Goal: Transaction & Acquisition: Purchase product/service

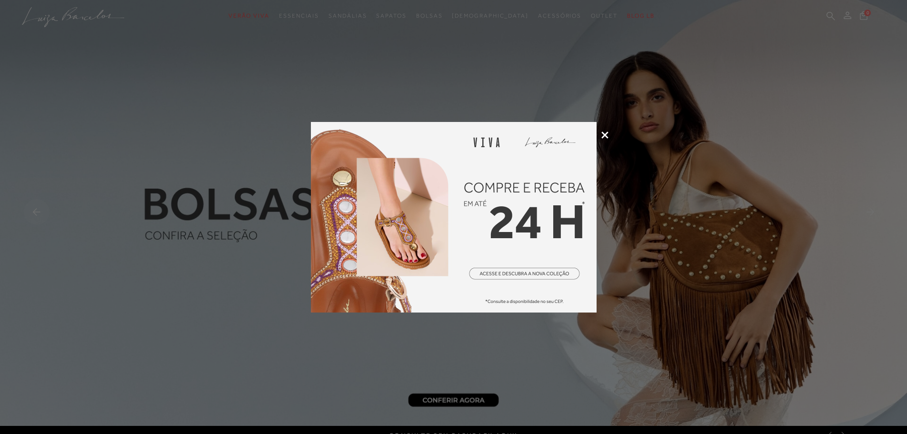
click at [604, 134] on icon at bounding box center [604, 134] width 7 height 7
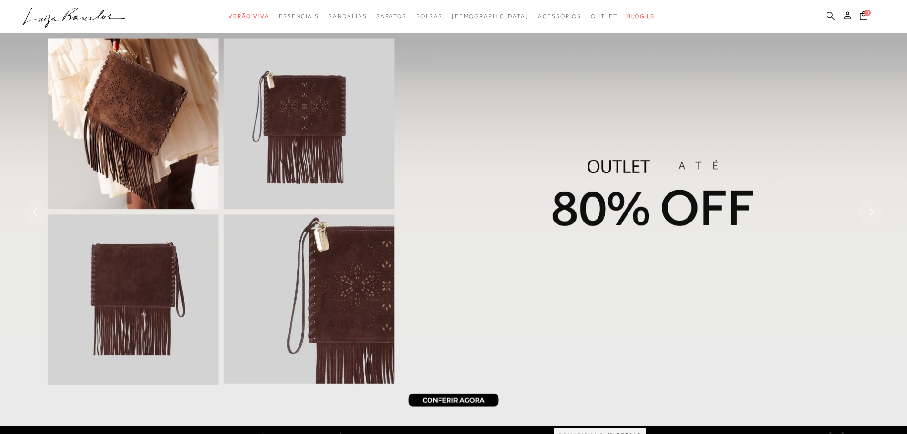
click at [826, 16] on icon at bounding box center [830, 15] width 9 height 9
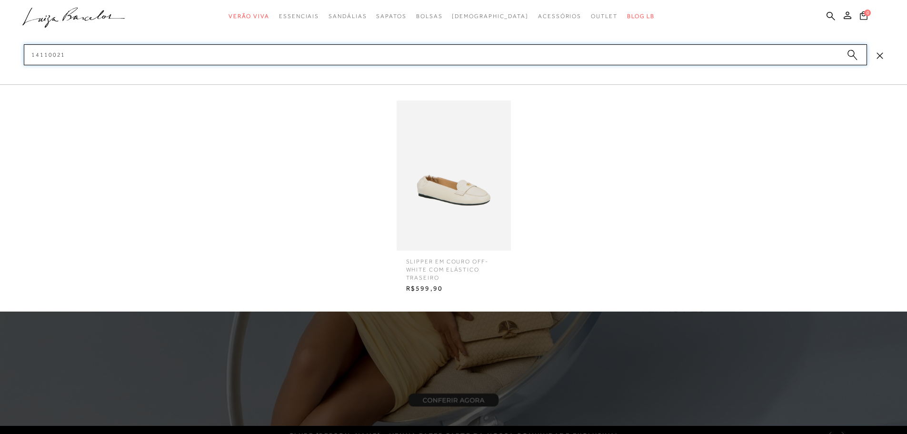
type input "14110021"
click at [483, 182] on img at bounding box center [453, 175] width 114 height 150
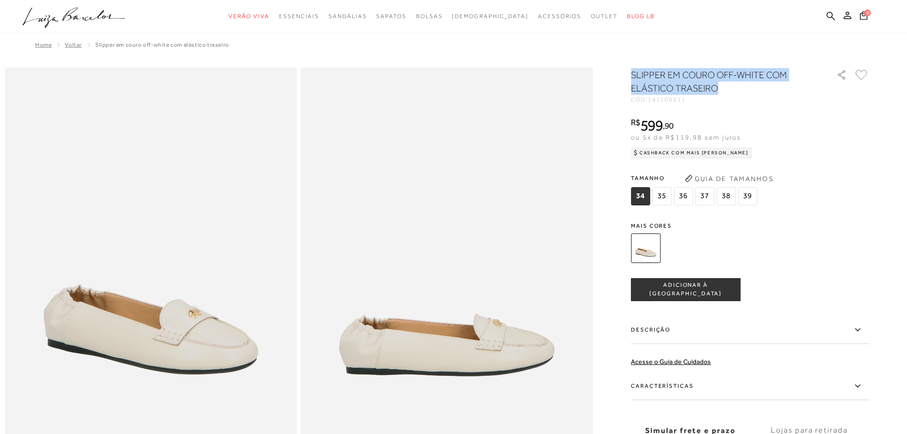
drag, startPoint x: 726, startPoint y: 89, endPoint x: 629, endPoint y: 74, distance: 98.4
copy h1 "SLIPPER EM COURO OFF-WHITE COM ELÁSTICO TRASEIRO"
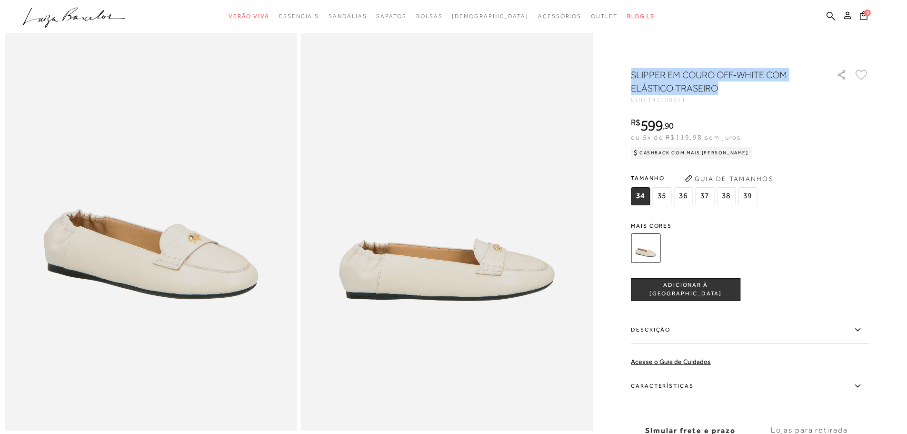
scroll to position [190, 0]
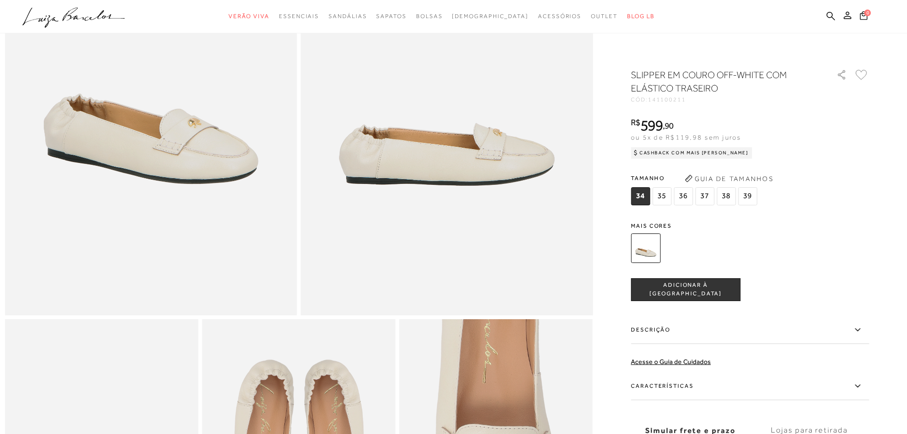
click at [830, 340] on label "Descrição" at bounding box center [750, 330] width 238 height 28
click at [0, 0] on input "Descrição" at bounding box center [0, 0] width 0 height 0
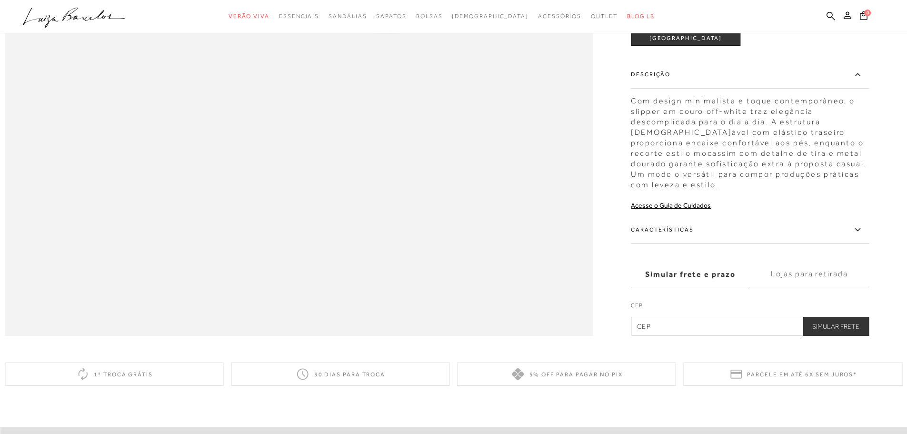
scroll to position [1347, 0]
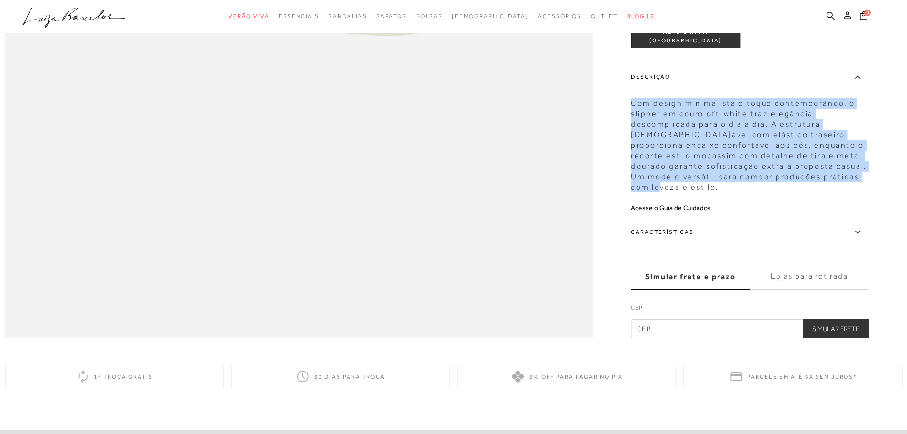
drag, startPoint x: 845, startPoint y: 211, endPoint x: 637, endPoint y: 127, distance: 224.6
click at [637, 127] on div "Com design minimalista e toque contemporâneo, o slipper em couro off-white traz…" at bounding box center [750, 142] width 238 height 99
copy div "Com design minimalista e toque contemporâneo, o slipper em couro off-white traz…"
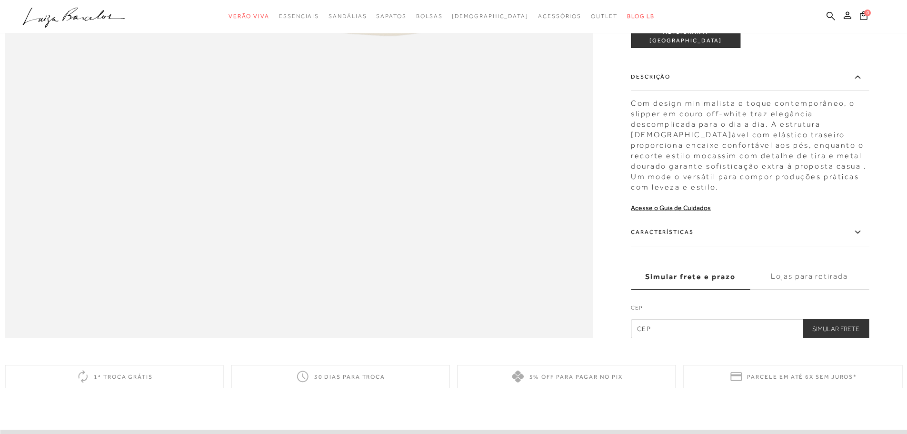
click at [860, 238] on icon at bounding box center [857, 232] width 11 height 12
click at [0, 0] on input "Características" at bounding box center [0, 0] width 0 height 0
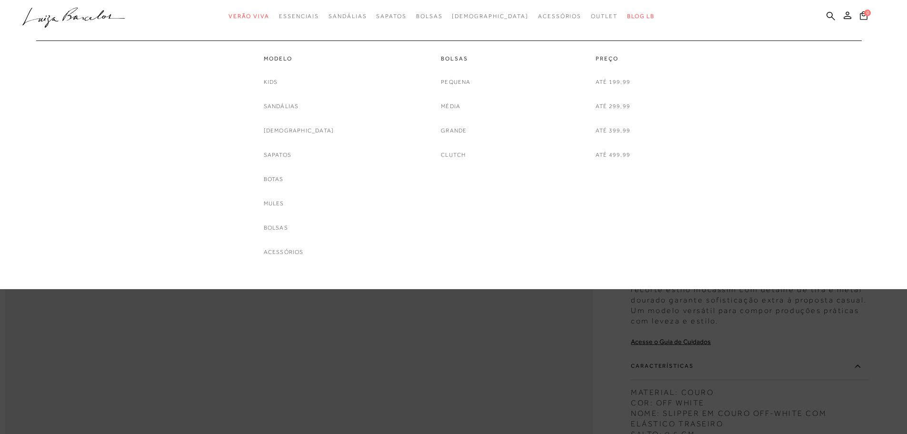
scroll to position [1157, 0]
